Goal: Find contact information: Obtain details needed to contact an individual or organization

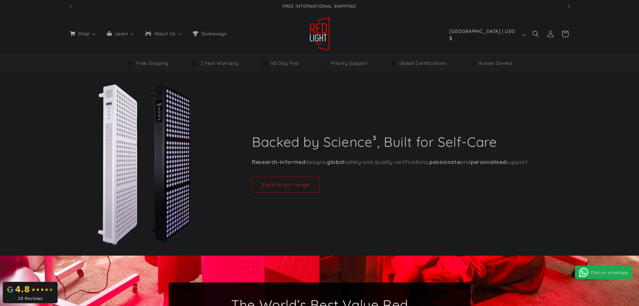
select select "**"
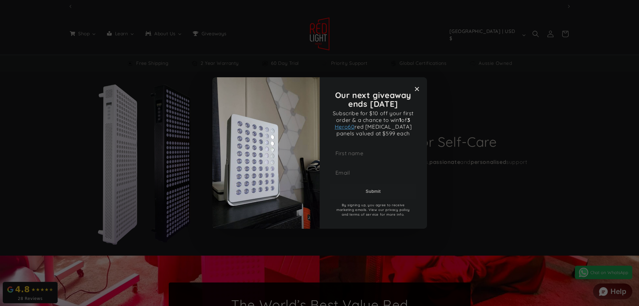
scroll to position [0, 495]
click at [415, 90] on span "Close modal" at bounding box center [416, 88] width 9 height 9
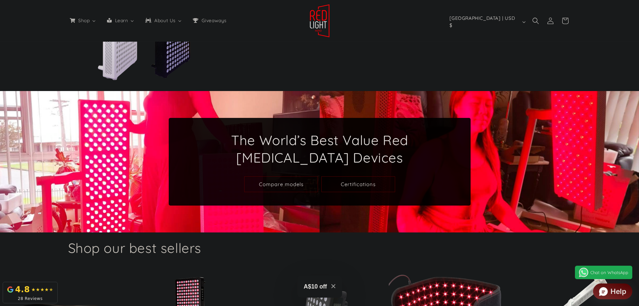
scroll to position [0, 989]
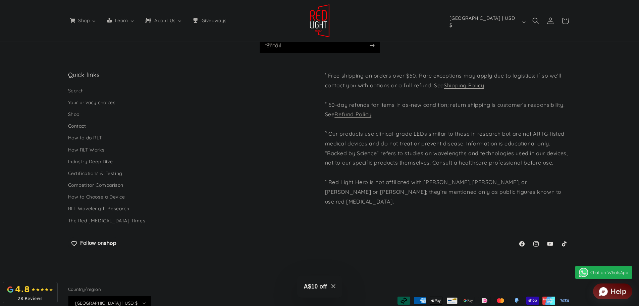
click at [333, 284] on icon "Close modal" at bounding box center [334, 286] width 4 height 4
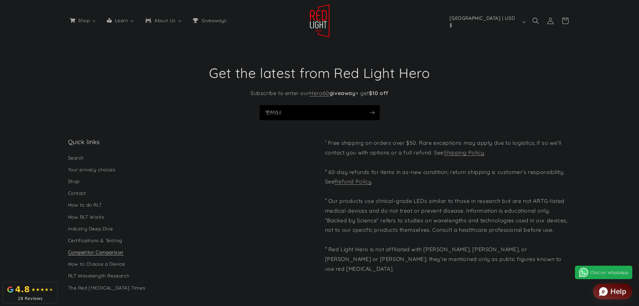
scroll to position [0, 1484]
click at [78, 187] on link "Contact" at bounding box center [77, 193] width 18 height 12
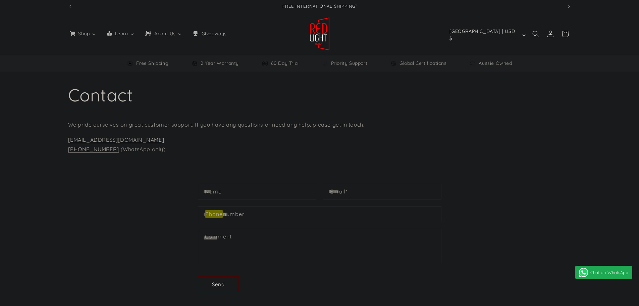
select select "**"
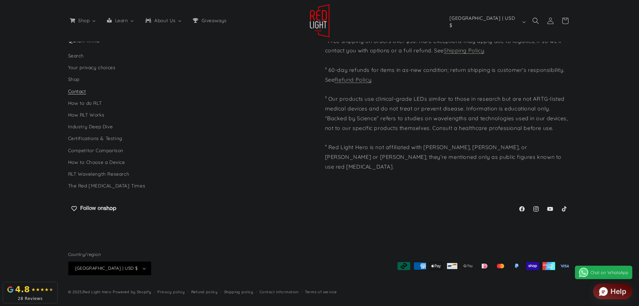
scroll to position [0, 1484]
drag, startPoint x: 83, startPoint y: 289, endPoint x: 112, endPoint y: 295, distance: 30.2
click at [112, 295] on footer "Quick links Search Your privacy choices Shop Contact How to do RLT How RLT Work…" at bounding box center [319, 166] width 639 height 281
copy small "Red Light Hero"
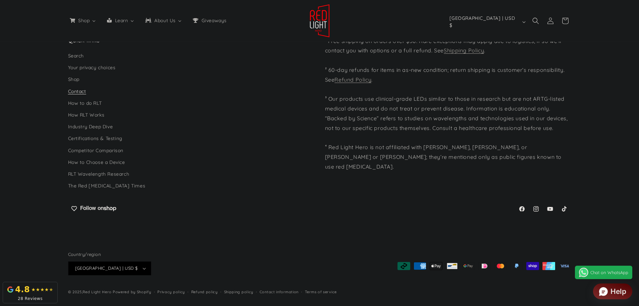
click at [287, 228] on div "Quick links Search Your privacy choices Shop Contact How to do RLT How RLT Work…" at bounding box center [319, 134] width 537 height 197
click at [519, 208] on icon at bounding box center [522, 209] width 6 height 6
